Goal: Task Accomplishment & Management: Complete application form

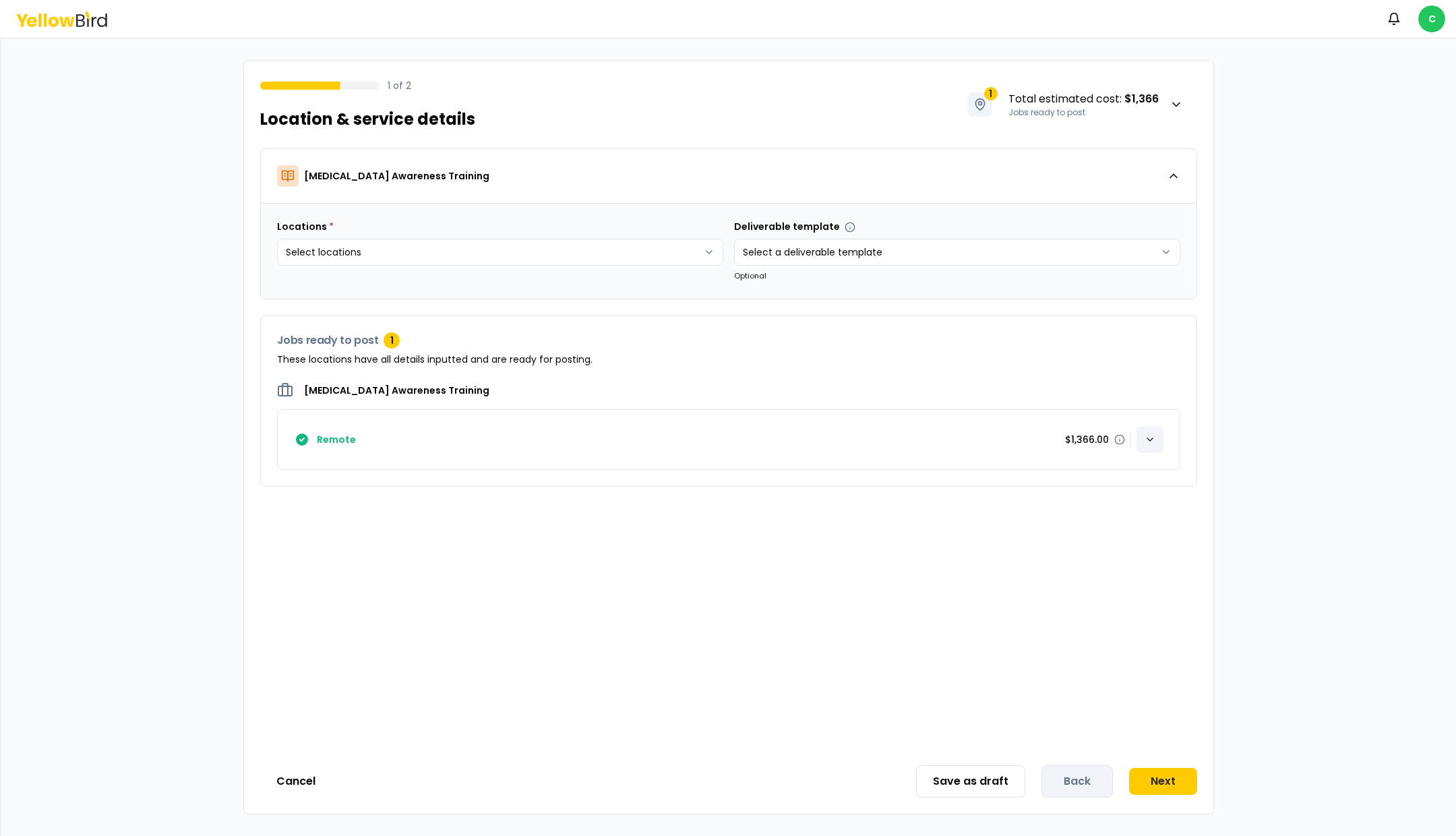
click at [1148, 432] on div "button" at bounding box center [1150, 439] width 27 height 27
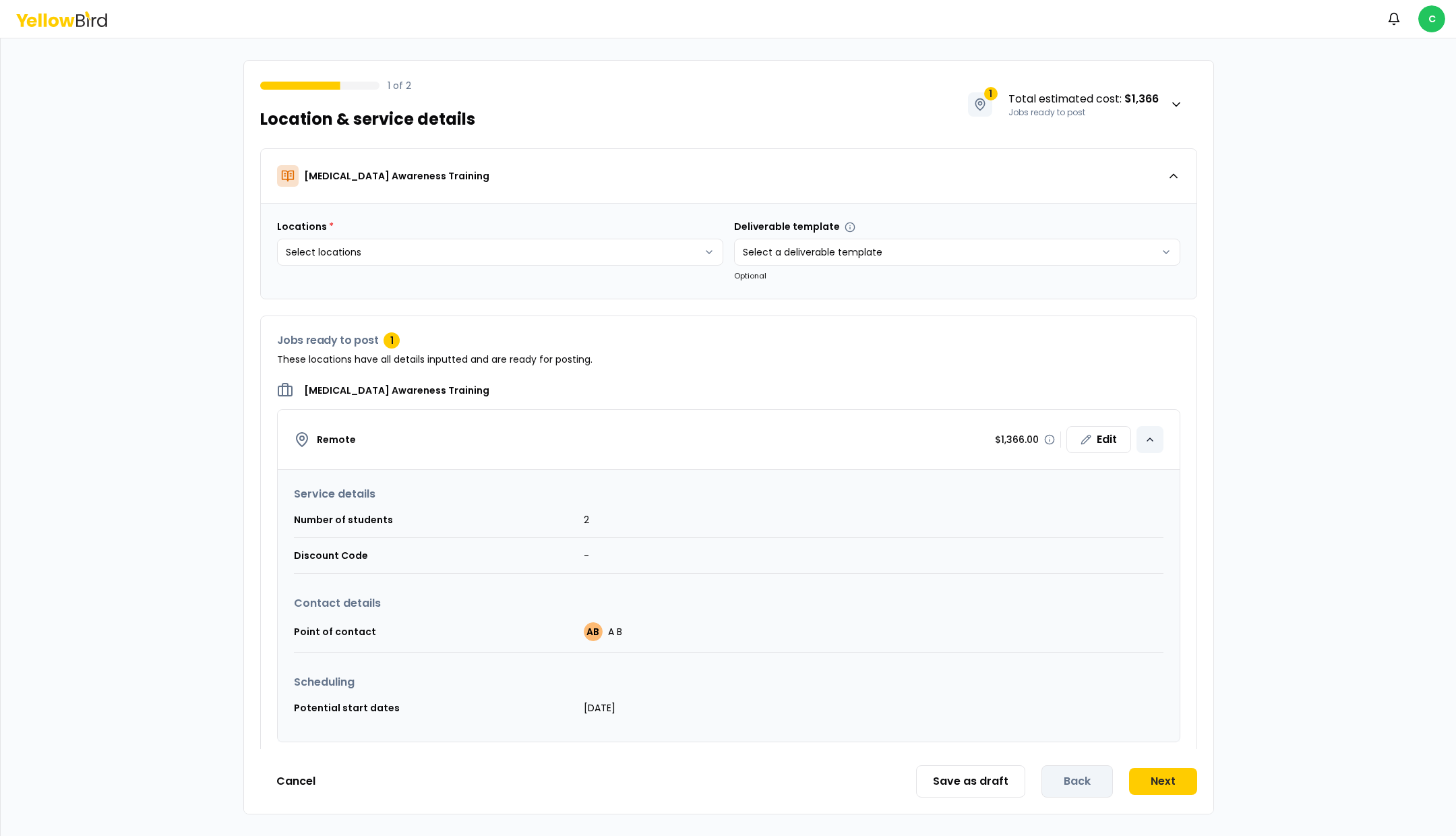
click at [1148, 435] on icon "button" at bounding box center [1150, 440] width 11 height 11
